Goal: Task Accomplishment & Management: Complete application form

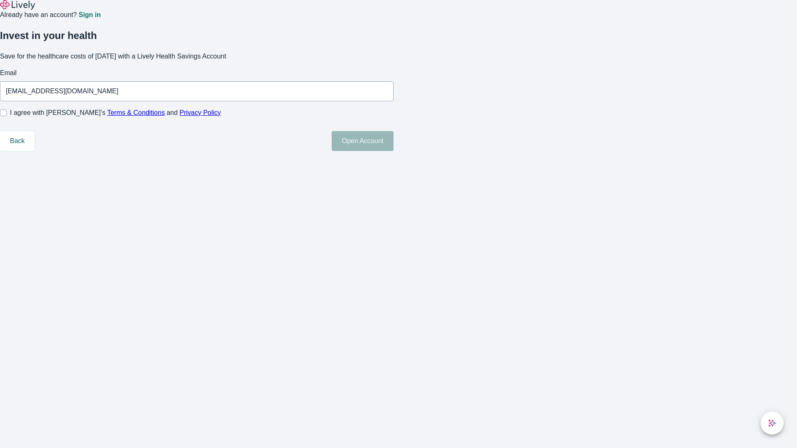
click at [7, 116] on input "I agree with Lively’s Terms & Conditions and Privacy Policy" at bounding box center [3, 113] width 7 height 7
checkbox input "true"
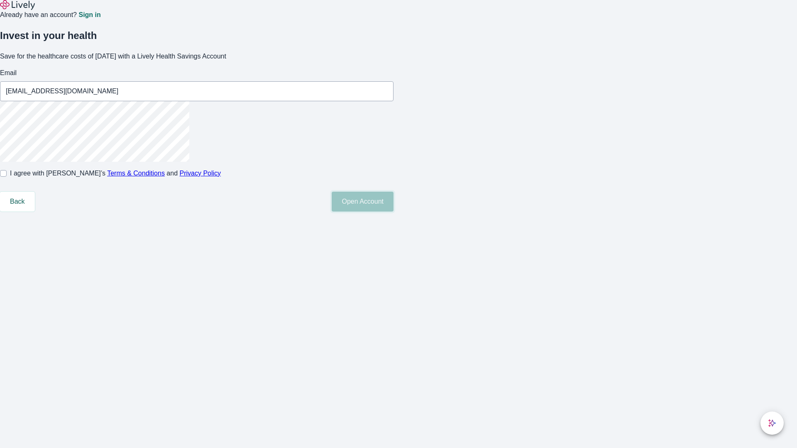
click at [393, 212] on button "Open Account" at bounding box center [363, 202] width 62 height 20
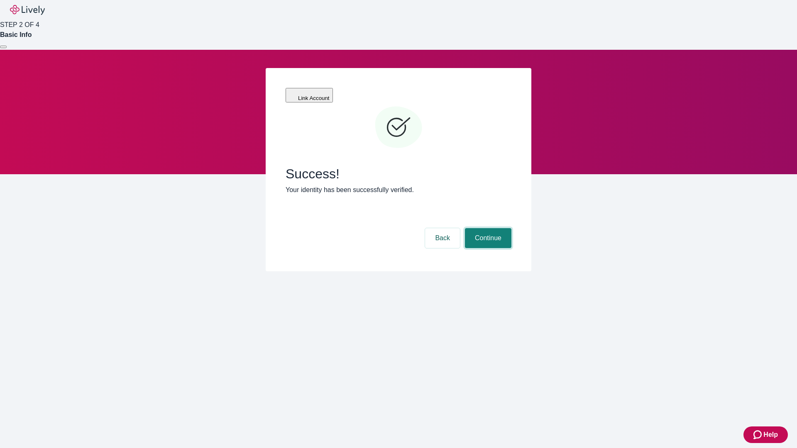
click at [487, 228] on button "Continue" at bounding box center [488, 238] width 46 height 20
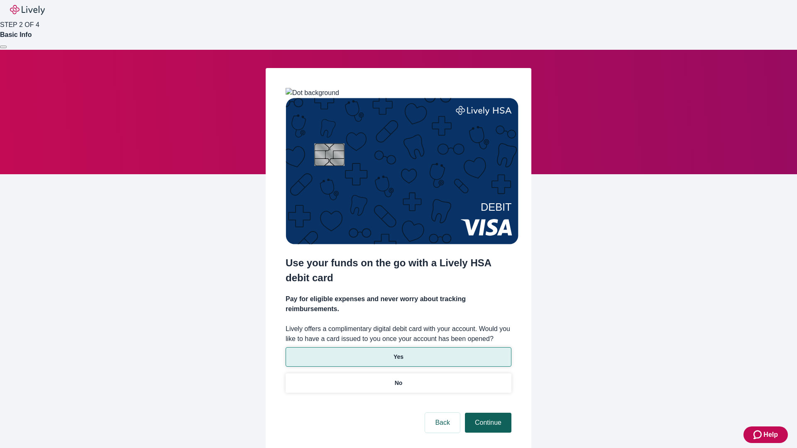
click at [398, 353] on p "Yes" at bounding box center [398, 357] width 10 height 9
click at [487, 413] on button "Continue" at bounding box center [488, 423] width 46 height 20
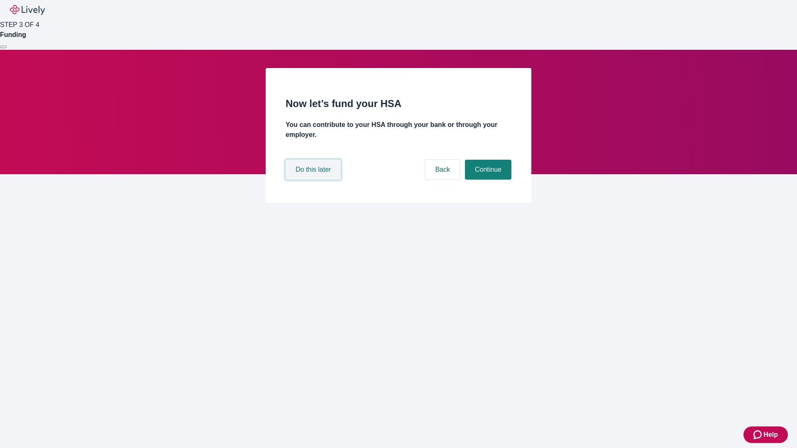
click at [314, 180] on button "Do this later" at bounding box center [312, 170] width 55 height 20
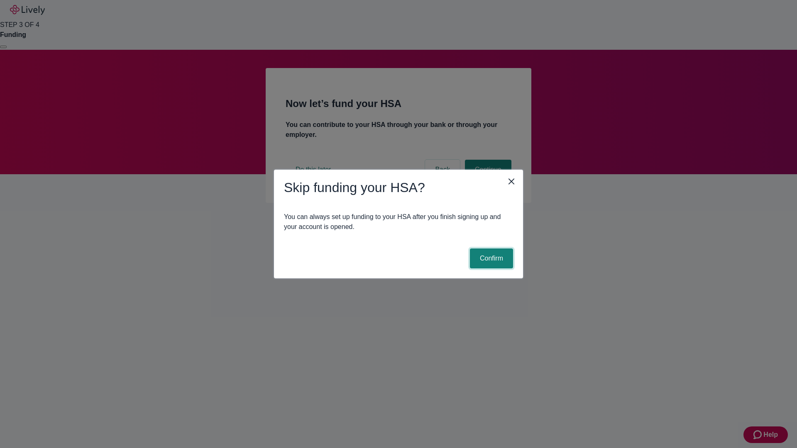
click at [490, 259] on button "Confirm" at bounding box center [491, 259] width 43 height 20
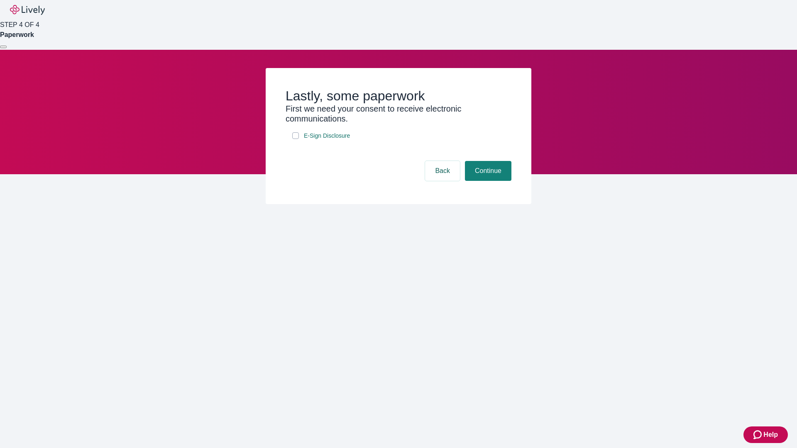
click at [295, 139] on input "E-Sign Disclosure" at bounding box center [295, 135] width 7 height 7
checkbox input "true"
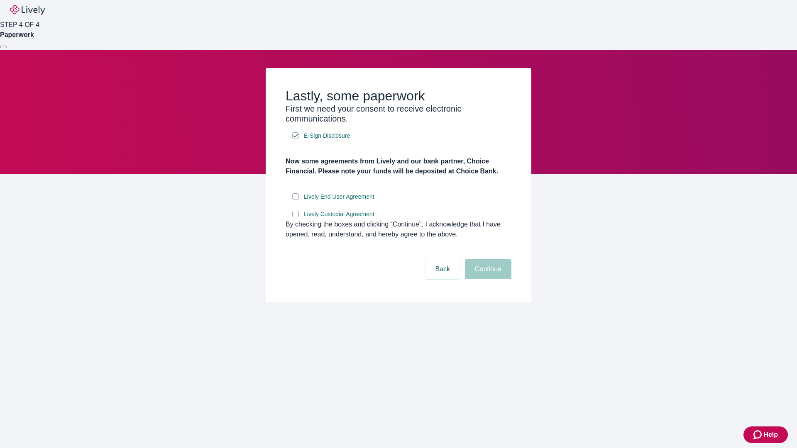
click at [295, 200] on input "Lively End User Agreement" at bounding box center [295, 196] width 7 height 7
checkbox input "true"
click at [295, 217] on input "Lively Custodial Agreement" at bounding box center [295, 214] width 7 height 7
checkbox input "true"
click at [487, 279] on button "Continue" at bounding box center [488, 269] width 46 height 20
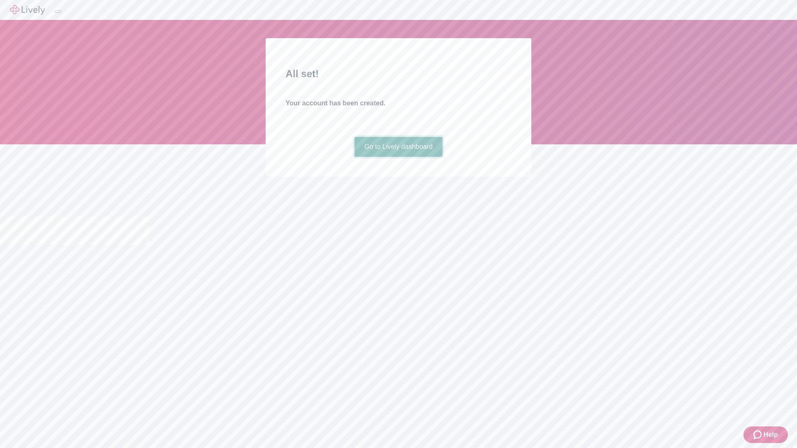
click at [398, 157] on link "Go to Lively dashboard" at bounding box center [398, 147] width 88 height 20
